Goal: Transaction & Acquisition: Purchase product/service

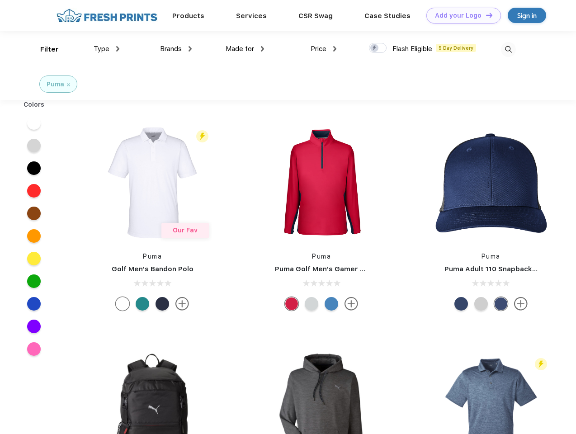
click at [460, 15] on link "Add your Logo Design Tool" at bounding box center [463, 16] width 75 height 16
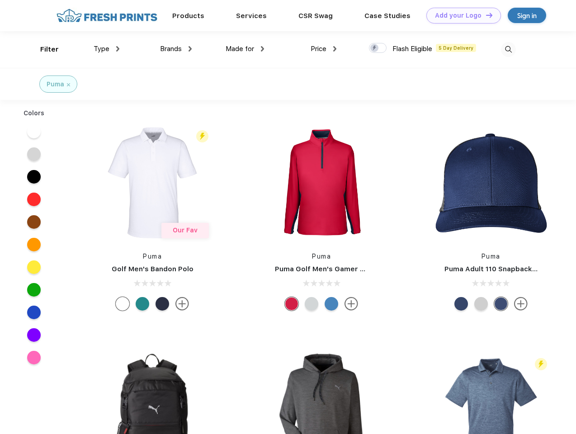
click at [0, 0] on div "Design Tool" at bounding box center [0, 0] width 0 height 0
click at [485, 15] on link "Add your Logo Design Tool" at bounding box center [463, 16] width 75 height 16
click at [43, 49] on div "Filter" at bounding box center [49, 49] width 19 height 10
click at [107, 49] on span "Type" at bounding box center [102, 49] width 16 height 8
click at [176, 49] on span "Brands" at bounding box center [171, 49] width 22 height 8
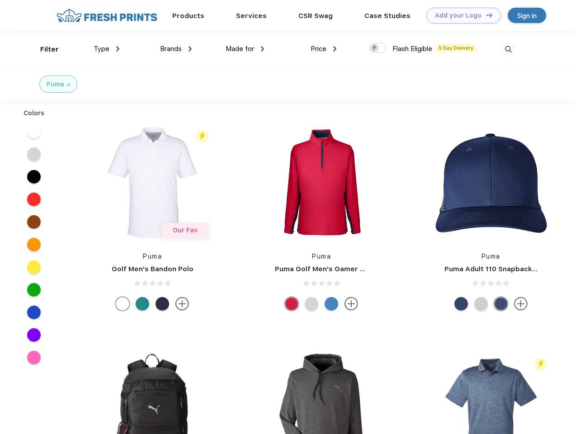
click at [245, 49] on span "Made for" at bounding box center [240, 49] width 28 height 8
click at [324, 49] on span "Price" at bounding box center [319, 49] width 16 height 8
click at [378, 48] on div at bounding box center [378, 48] width 18 height 10
click at [375, 48] on input "checkbox" at bounding box center [372, 45] width 6 height 6
click at [508, 49] on img at bounding box center [508, 49] width 15 height 15
